Goal: Register for event/course

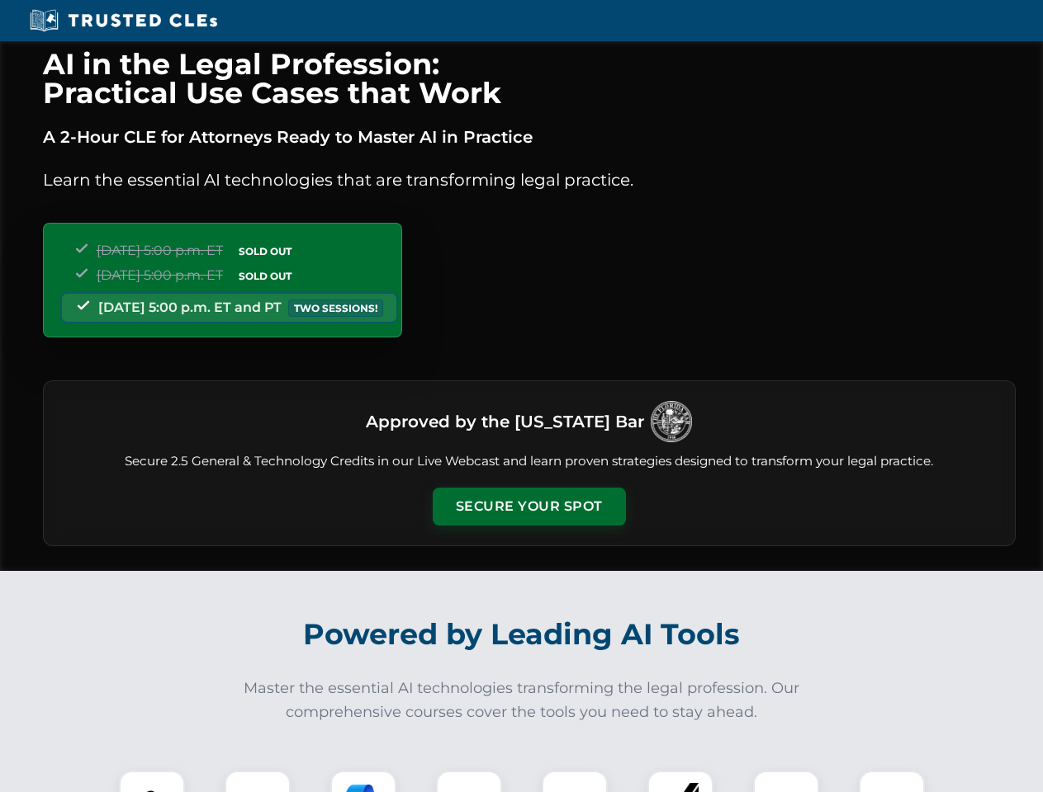
click at [528, 507] on button "Secure Your Spot" at bounding box center [529, 507] width 193 height 38
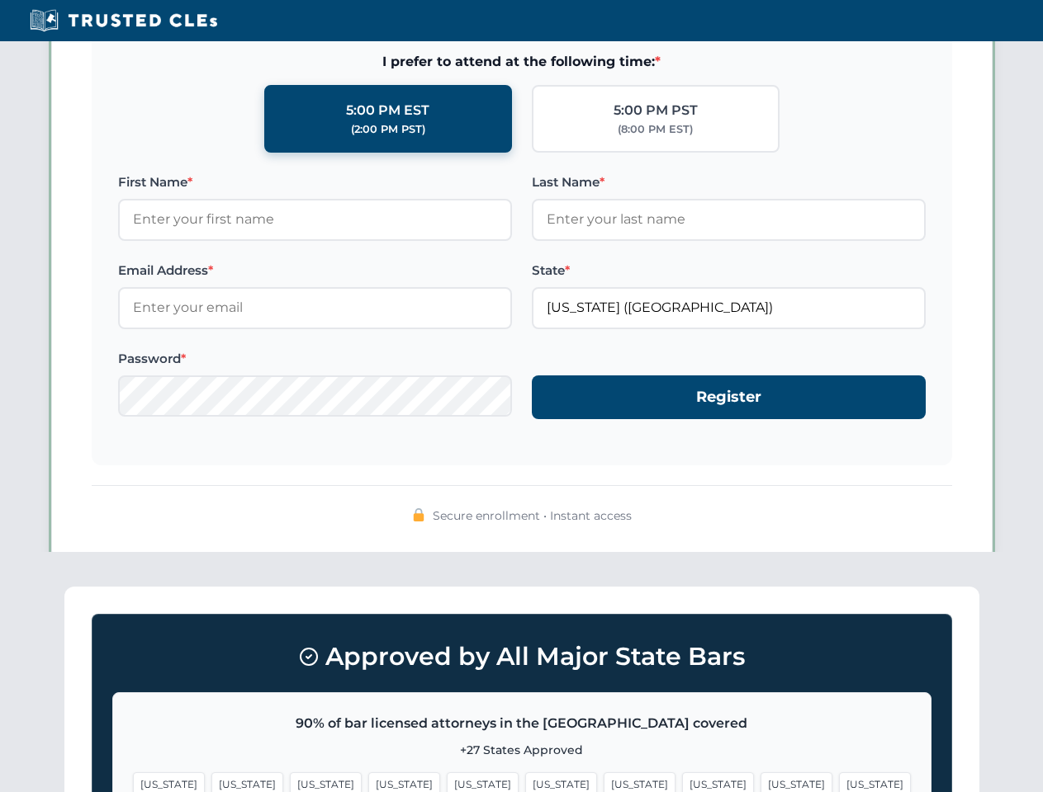
click at [525, 782] on span "[US_STATE]" at bounding box center [561, 785] width 72 height 24
click at [603, 782] on span "[US_STATE]" at bounding box center [639, 785] width 72 height 24
click at [760, 782] on span "[US_STATE]" at bounding box center [796, 785] width 72 height 24
